Goal: Find specific page/section: Find specific page/section

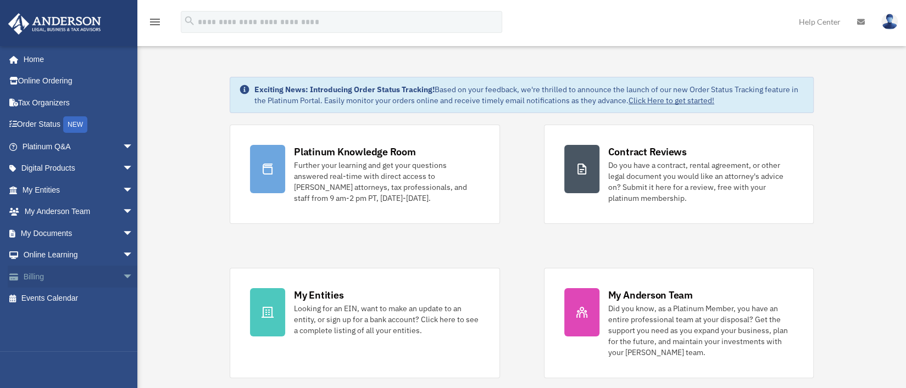
click at [122, 277] on span "arrow_drop_down" at bounding box center [133, 277] width 22 height 23
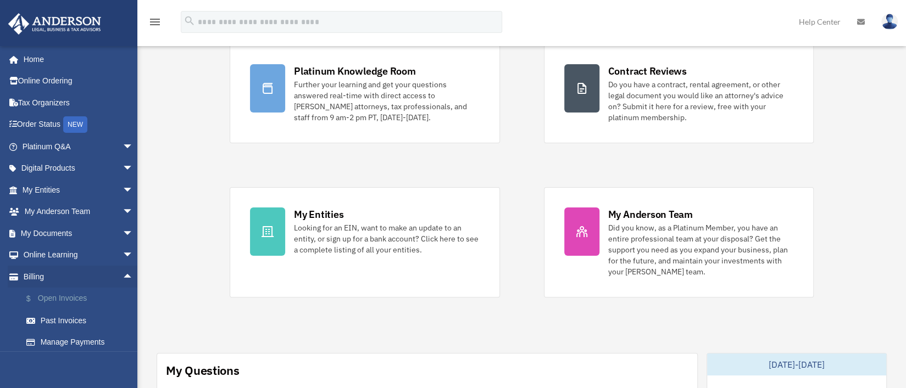
scroll to position [82, 0]
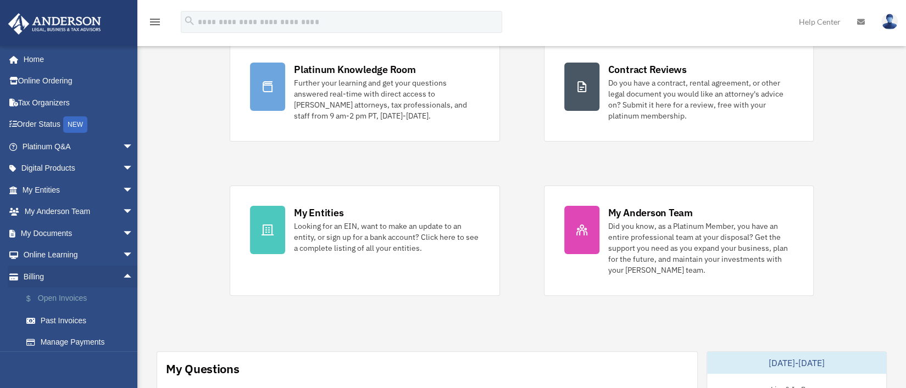
click at [84, 299] on link "$ Open Invoices" at bounding box center [82, 299] width 135 height 23
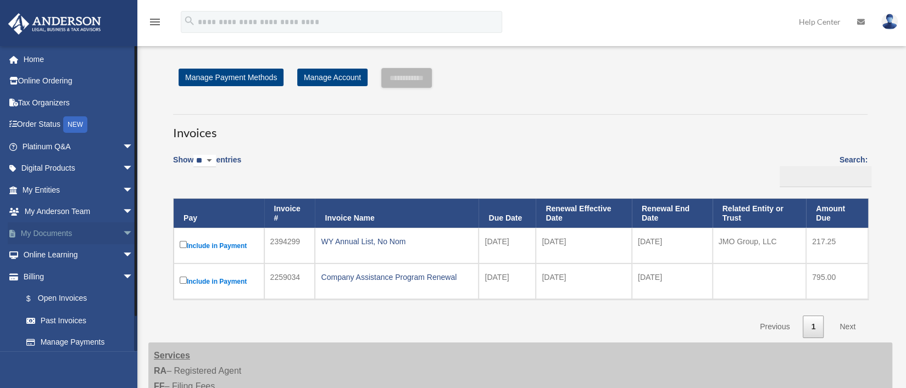
click at [51, 236] on link "My Documents arrow_drop_down" at bounding box center [79, 233] width 142 height 22
